Goal: Transaction & Acquisition: Book appointment/travel/reservation

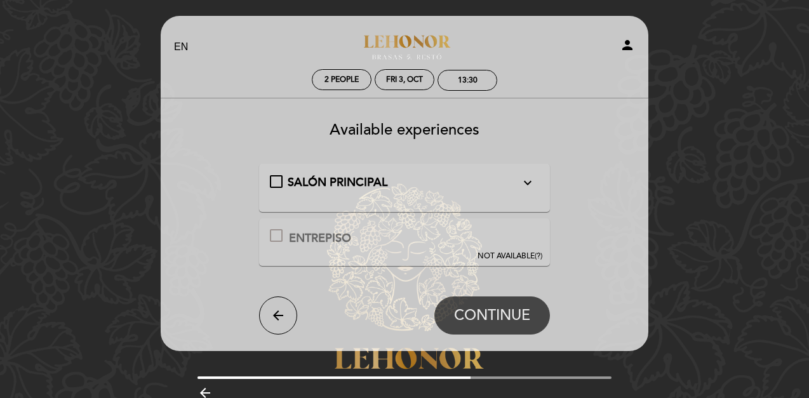
click at [264, 119] on h3 "Available experiences" at bounding box center [404, 125] width 470 height 27
click at [274, 187] on div "SALÓN PRINCIPAL expand_more" at bounding box center [405, 183] width 270 height 17
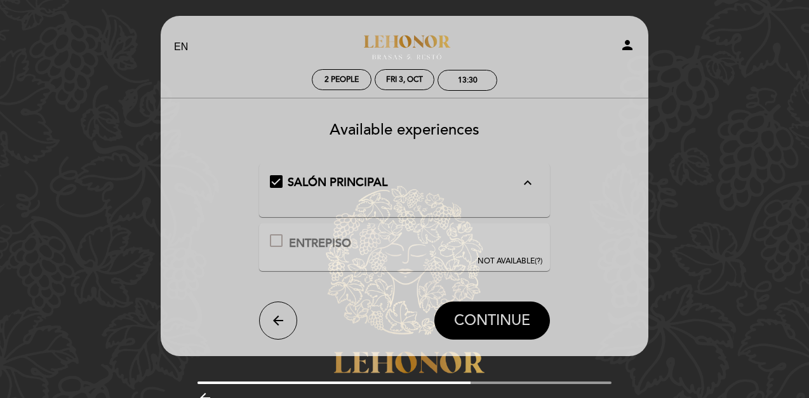
click at [501, 315] on span "CONTINUE" at bounding box center [492, 321] width 76 height 18
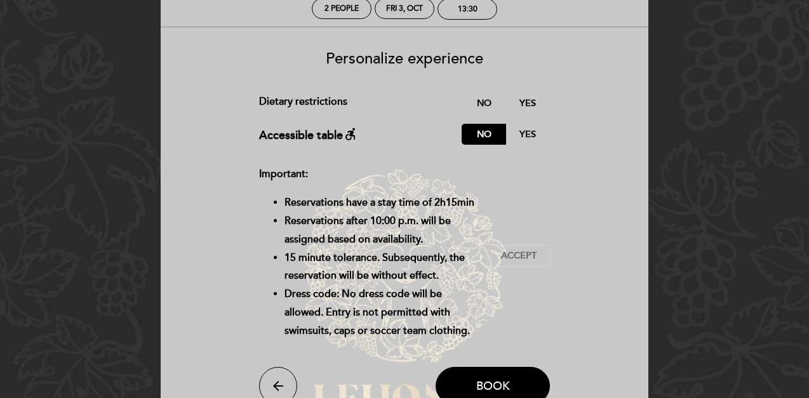
scroll to position [76, 0]
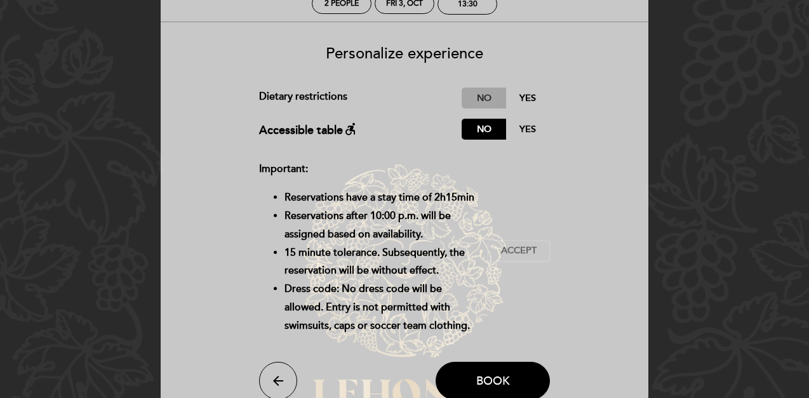
click at [481, 92] on label "No" at bounding box center [483, 98] width 44 height 21
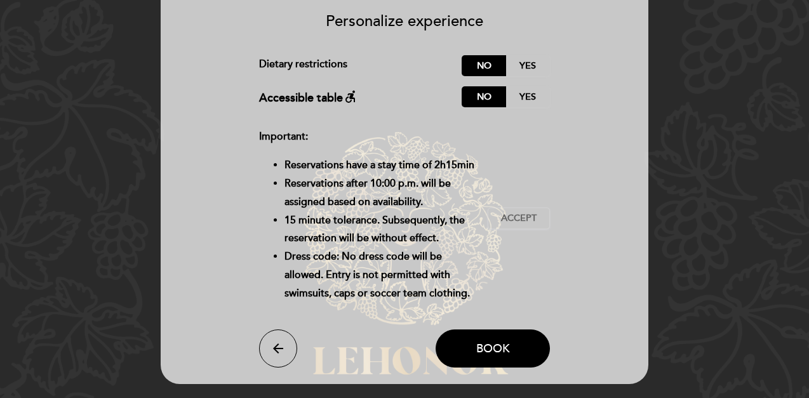
scroll to position [111, 0]
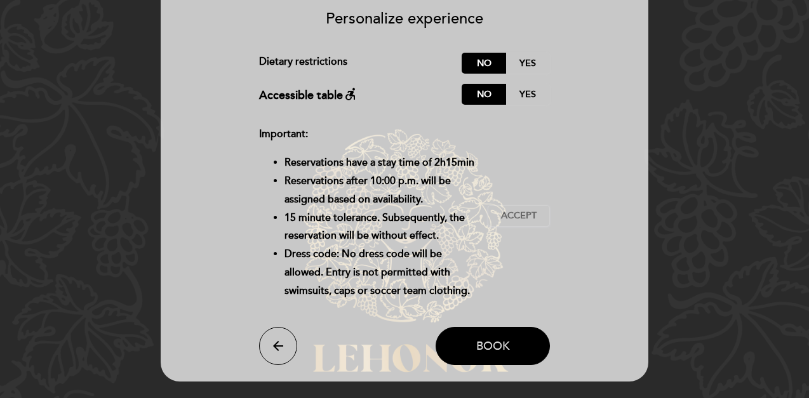
click at [487, 340] on span "Book" at bounding box center [493, 346] width 34 height 14
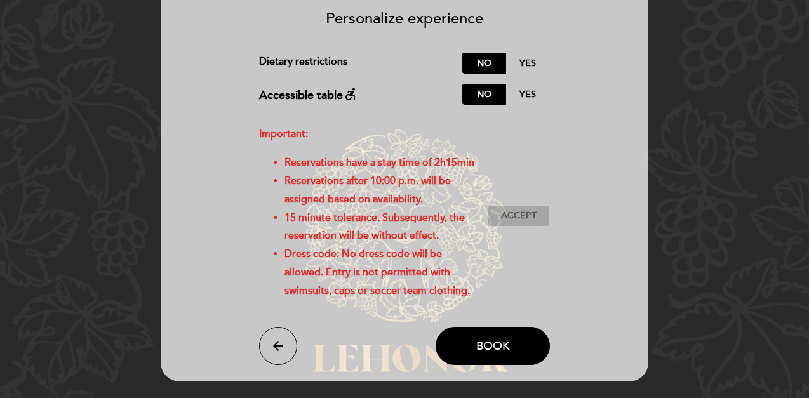
click at [525, 216] on span "Accept" at bounding box center [519, 215] width 36 height 13
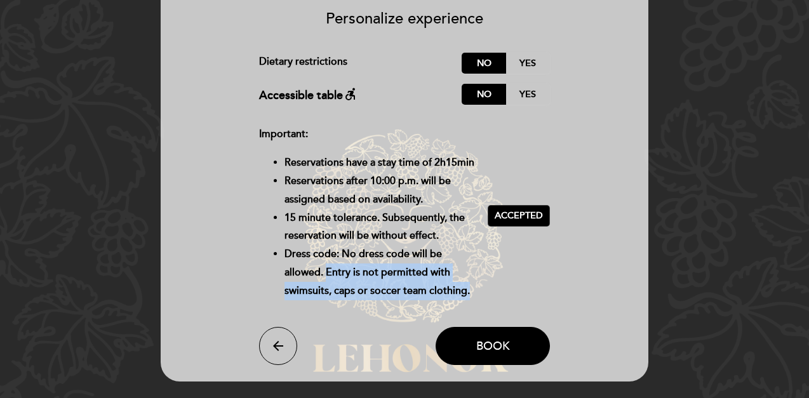
drag, startPoint x: 326, startPoint y: 273, endPoint x: 475, endPoint y: 289, distance: 150.6
click at [475, 289] on li "Dress code: No dress code will be allowed. Entry is not permitted with swimsuit…" at bounding box center [381, 272] width 194 height 55
click at [486, 272] on div "Important: Reservations have a stay time of 2h15min Reservations after 10:00 p.…" at bounding box center [373, 215] width 229 height 181
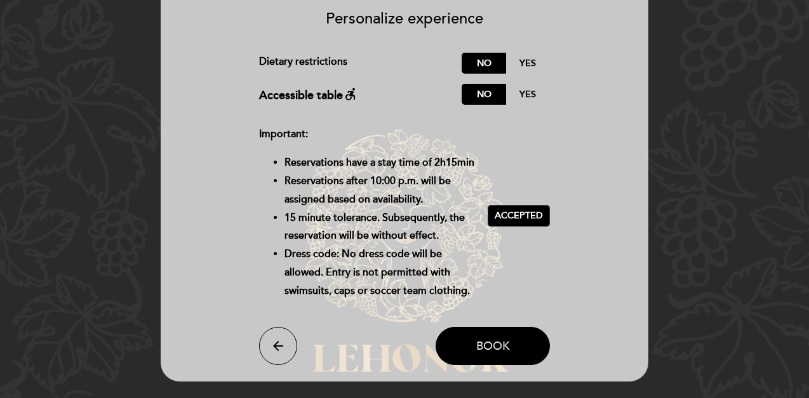
click at [498, 355] on button "Book" at bounding box center [492, 346] width 114 height 38
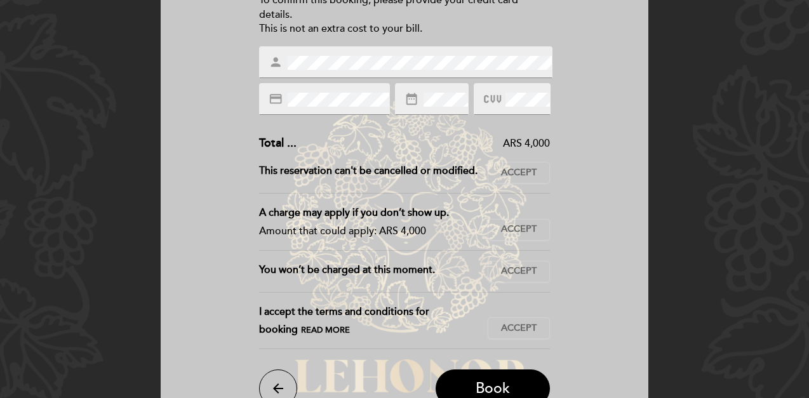
scroll to position [189, 0]
click at [525, 272] on span "Accept" at bounding box center [519, 270] width 36 height 13
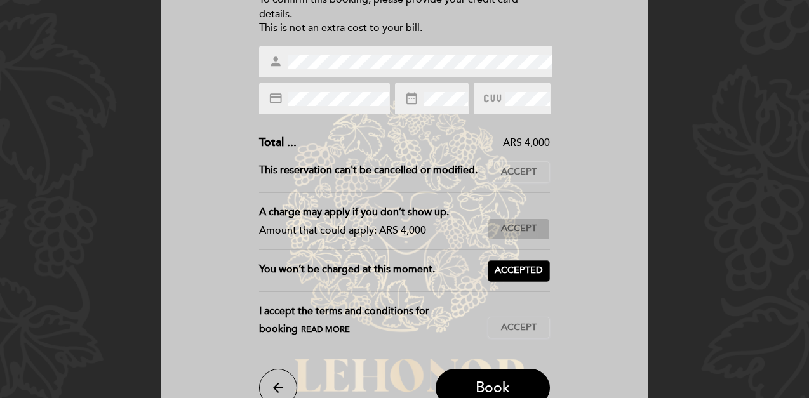
click at [515, 233] on span "Accept" at bounding box center [519, 228] width 36 height 13
click at [521, 174] on span "Accept" at bounding box center [519, 172] width 36 height 13
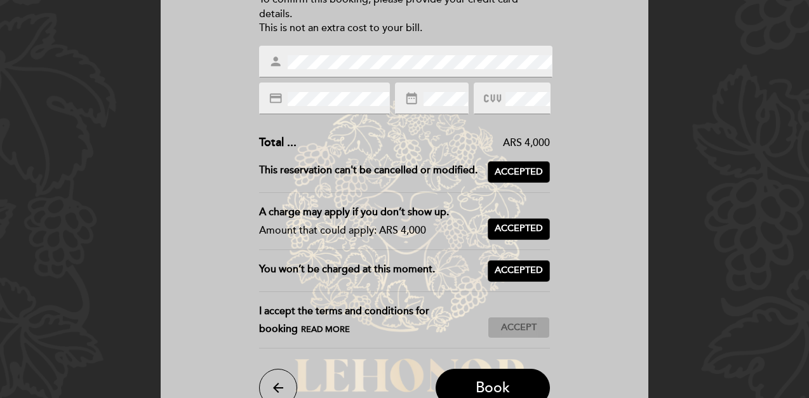
click at [522, 323] on span "Accept" at bounding box center [519, 327] width 36 height 13
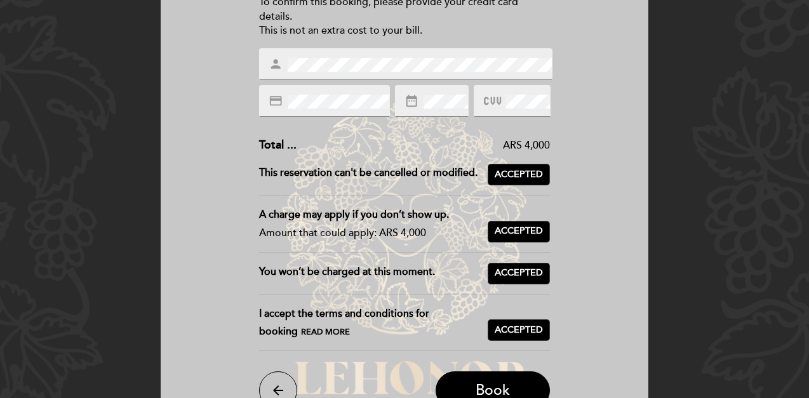
scroll to position [193, 0]
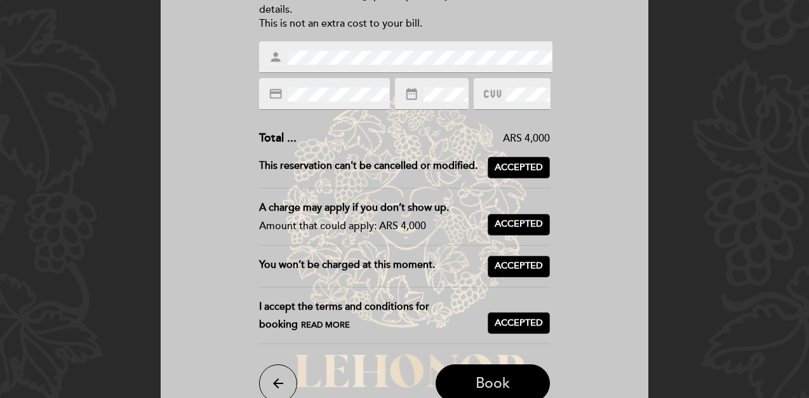
click at [521, 381] on button "Book" at bounding box center [492, 383] width 114 height 38
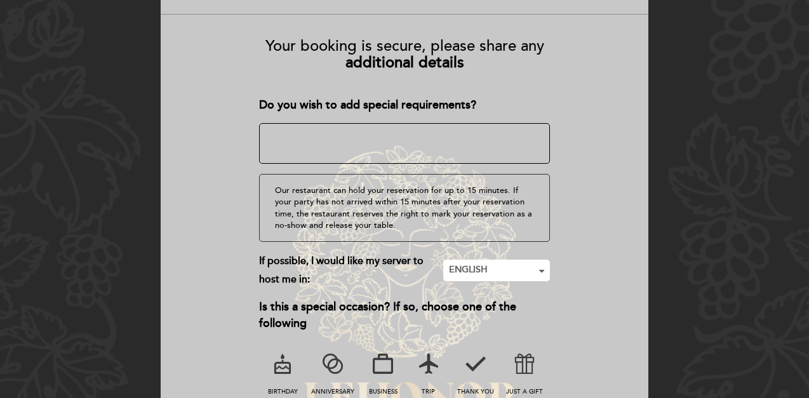
scroll to position [157, 0]
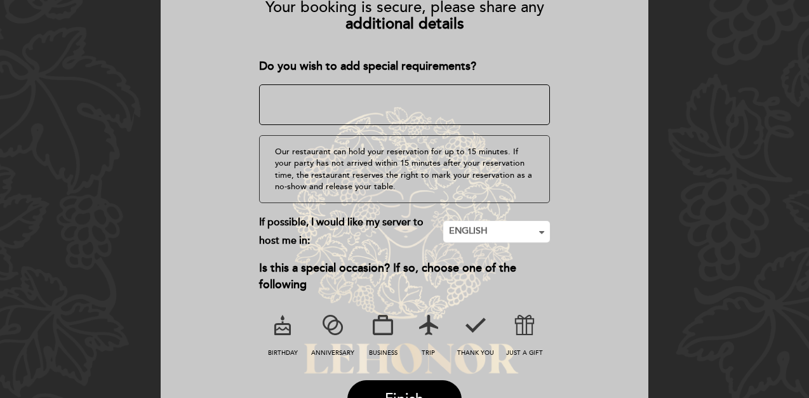
click at [392, 75] on div "Do you wish to add special requirements? ¿Tienes un código promocional? local_o…" at bounding box center [404, 209] width 291 height 302
click at [381, 98] on textarea at bounding box center [404, 104] width 291 height 41
click at [276, 96] on textarea at bounding box center [404, 104] width 291 height 41
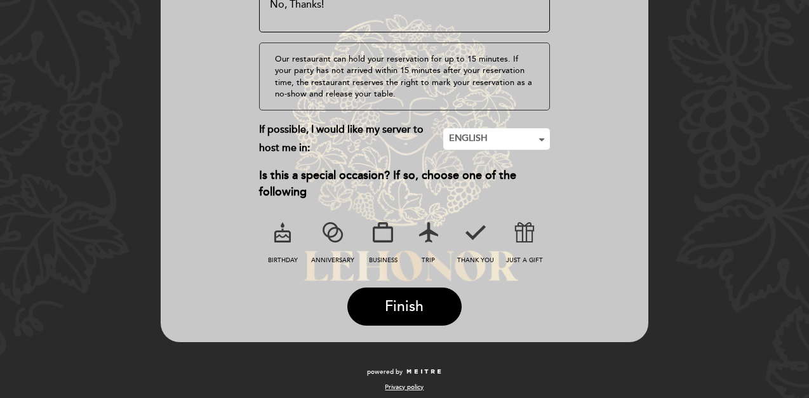
scroll to position [256, 0]
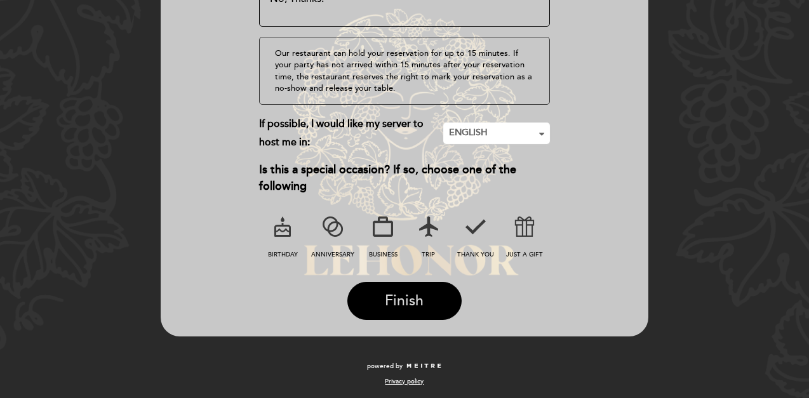
type textarea "No, Thanks!"
click at [423, 289] on button "Finish" at bounding box center [404, 301] width 114 height 38
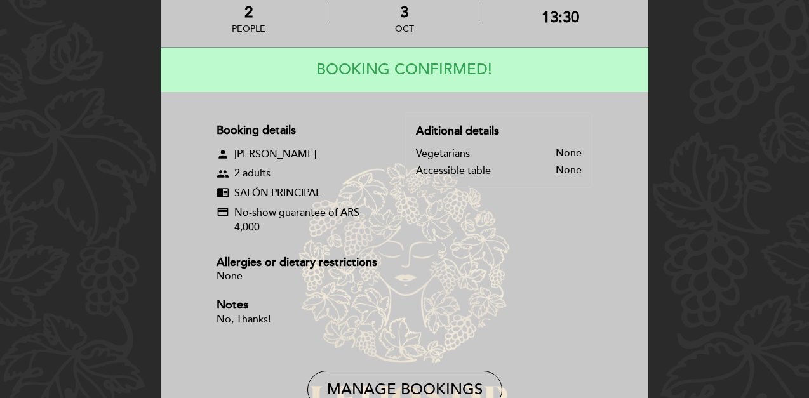
scroll to position [89, 0]
